Goal: Check status: Check status

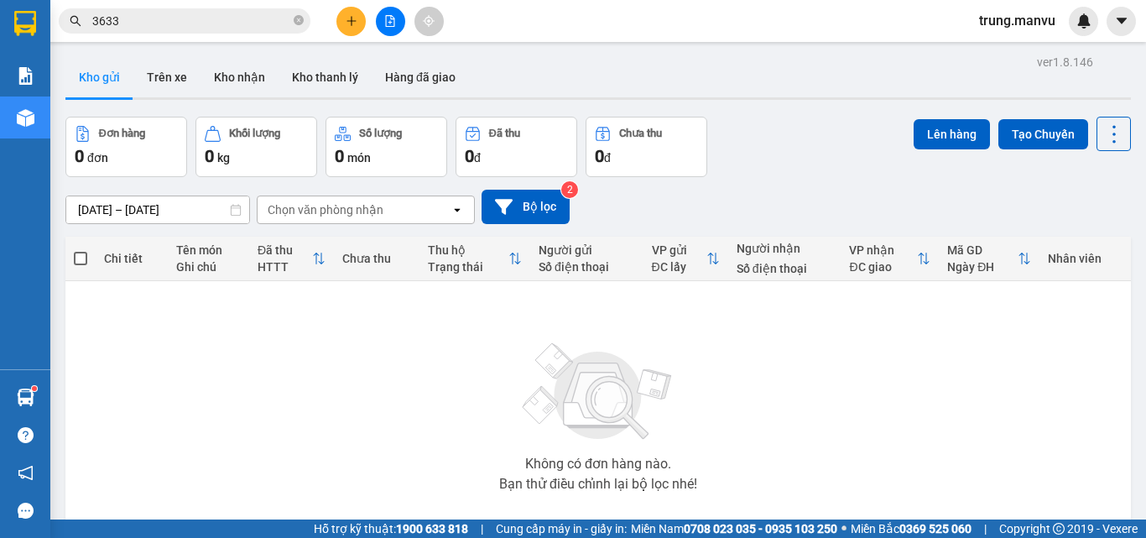
click at [299, 21] on icon "close-circle" at bounding box center [299, 20] width 10 height 10
click at [264, 18] on input "text" at bounding box center [191, 21] width 198 height 18
click at [273, 13] on input "text" at bounding box center [191, 21] width 198 height 18
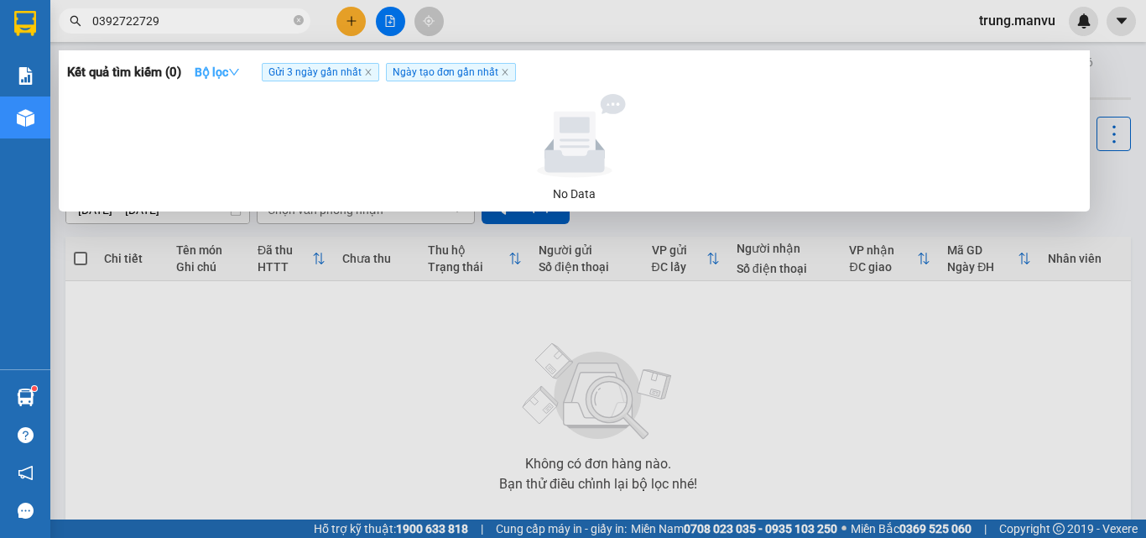
type input "0392722729"
click at [237, 71] on icon "down" at bounding box center [234, 72] width 12 height 12
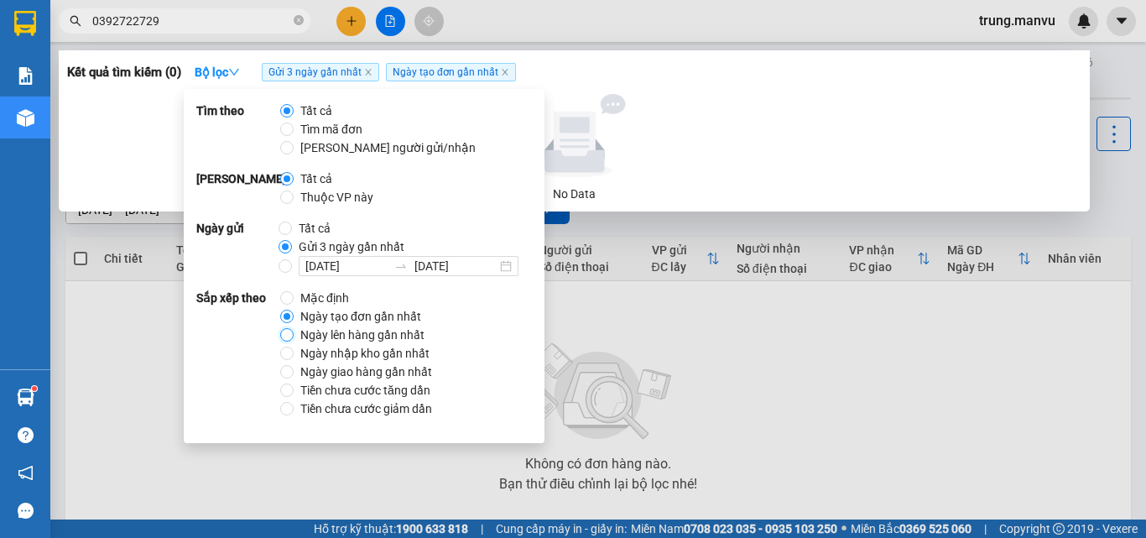
click at [281, 332] on input "Ngày lên hàng gần nhất" at bounding box center [286, 334] width 13 height 13
radio input "true"
radio input "false"
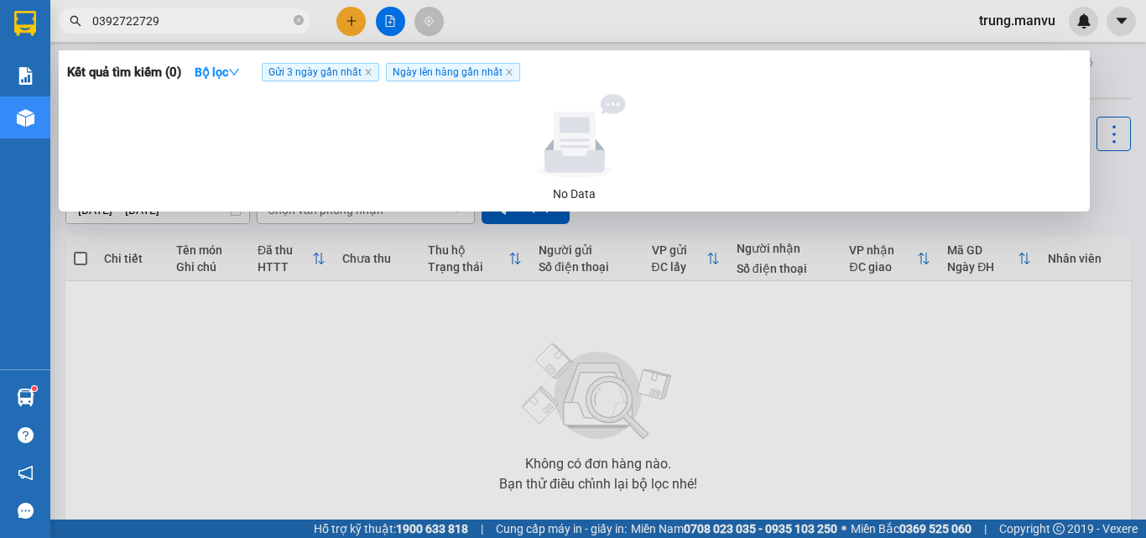
click at [656, 320] on div at bounding box center [573, 269] width 1146 height 538
click at [194, 29] on input "0392722729" at bounding box center [191, 21] width 198 height 18
